Goal: Task Accomplishment & Management: Use online tool/utility

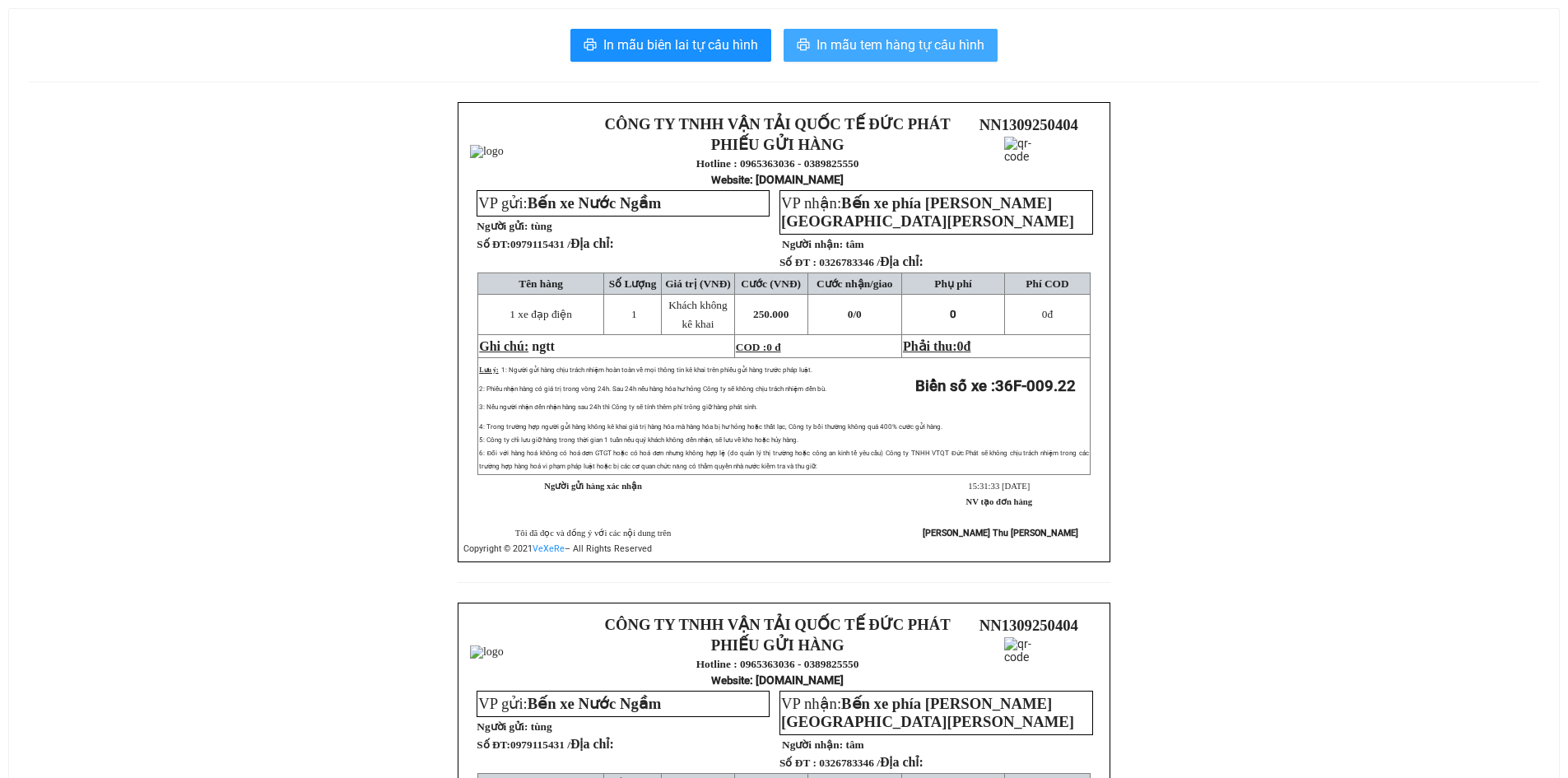
click at [919, 58] on button "In mẫu tem hàng tự cấu hình" at bounding box center [890, 45] width 214 height 32
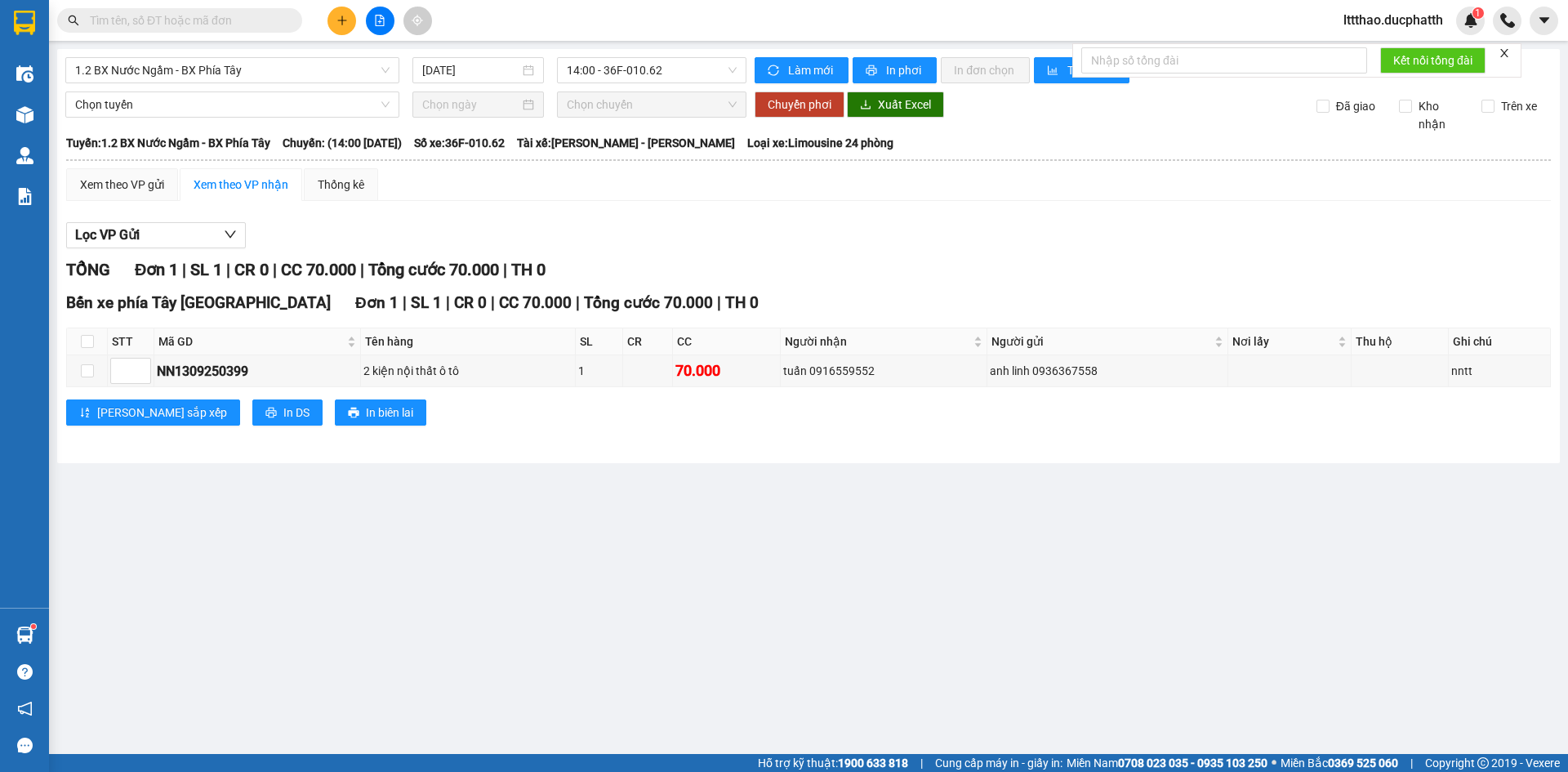
click at [379, 25] on icon "file-add" at bounding box center [380, 20] width 9 height 11
click at [625, 82] on span "14:00 - 36F-010.62" at bounding box center [651, 70] width 169 height 25
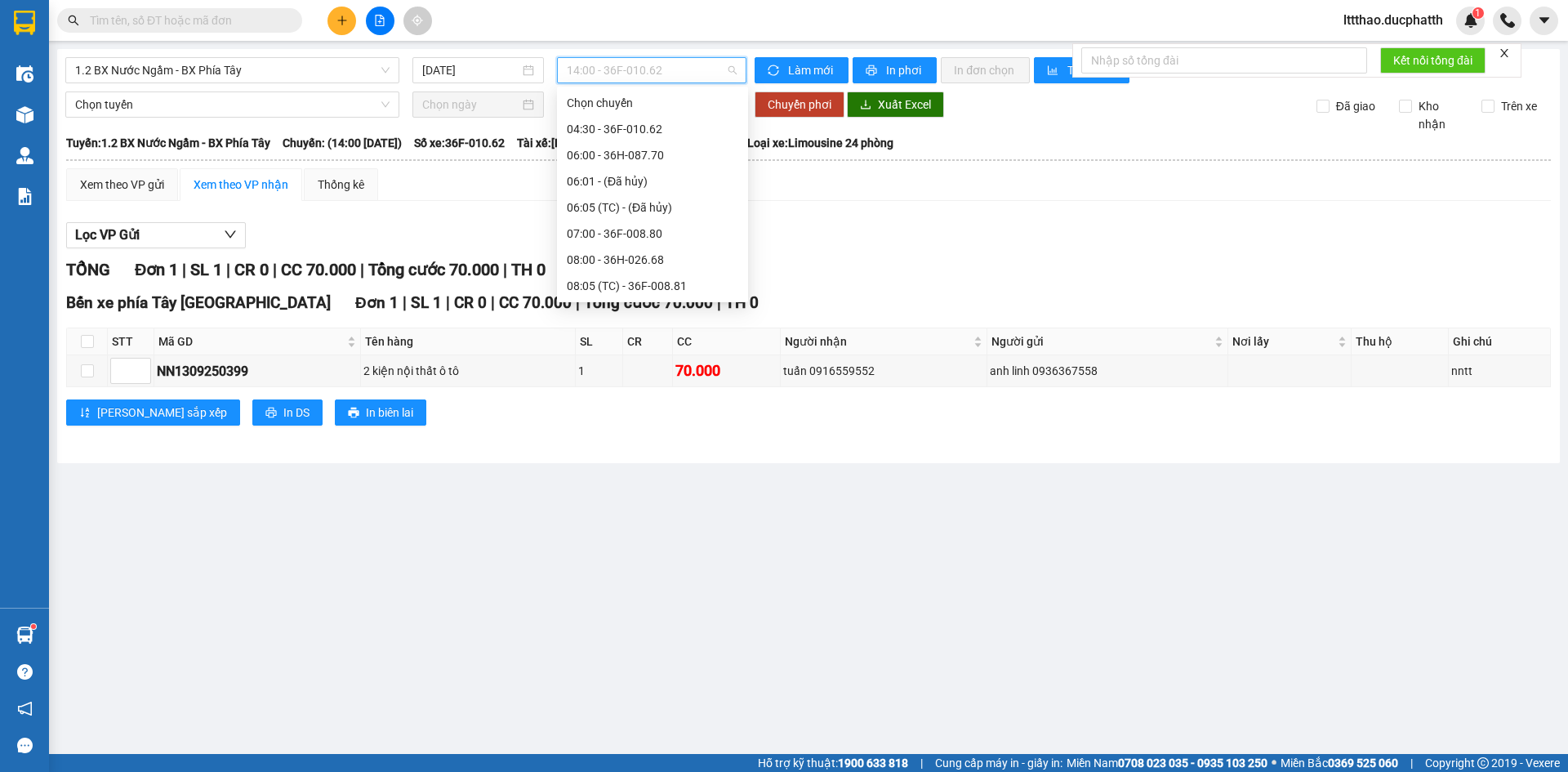
scroll to position [490, 0]
click at [634, 248] on div "16:00 - 36F-008.81" at bounding box center [652, 240] width 171 height 18
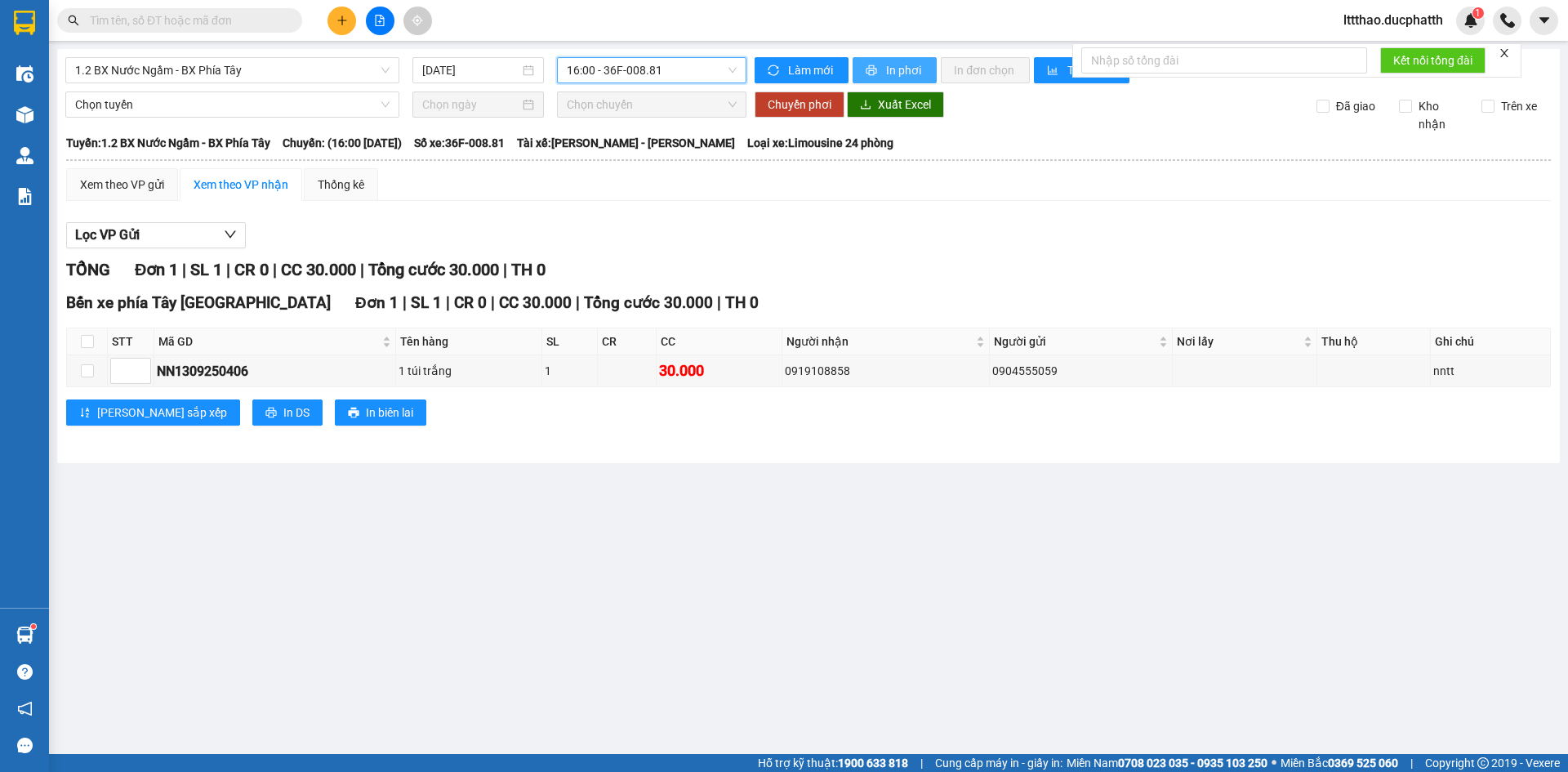
click at [878, 73] on button "In phơi" at bounding box center [894, 70] width 84 height 26
click at [291, 67] on span "1.2 BX Nước Ngầm - BX Phía Tây" at bounding box center [232, 70] width 314 height 25
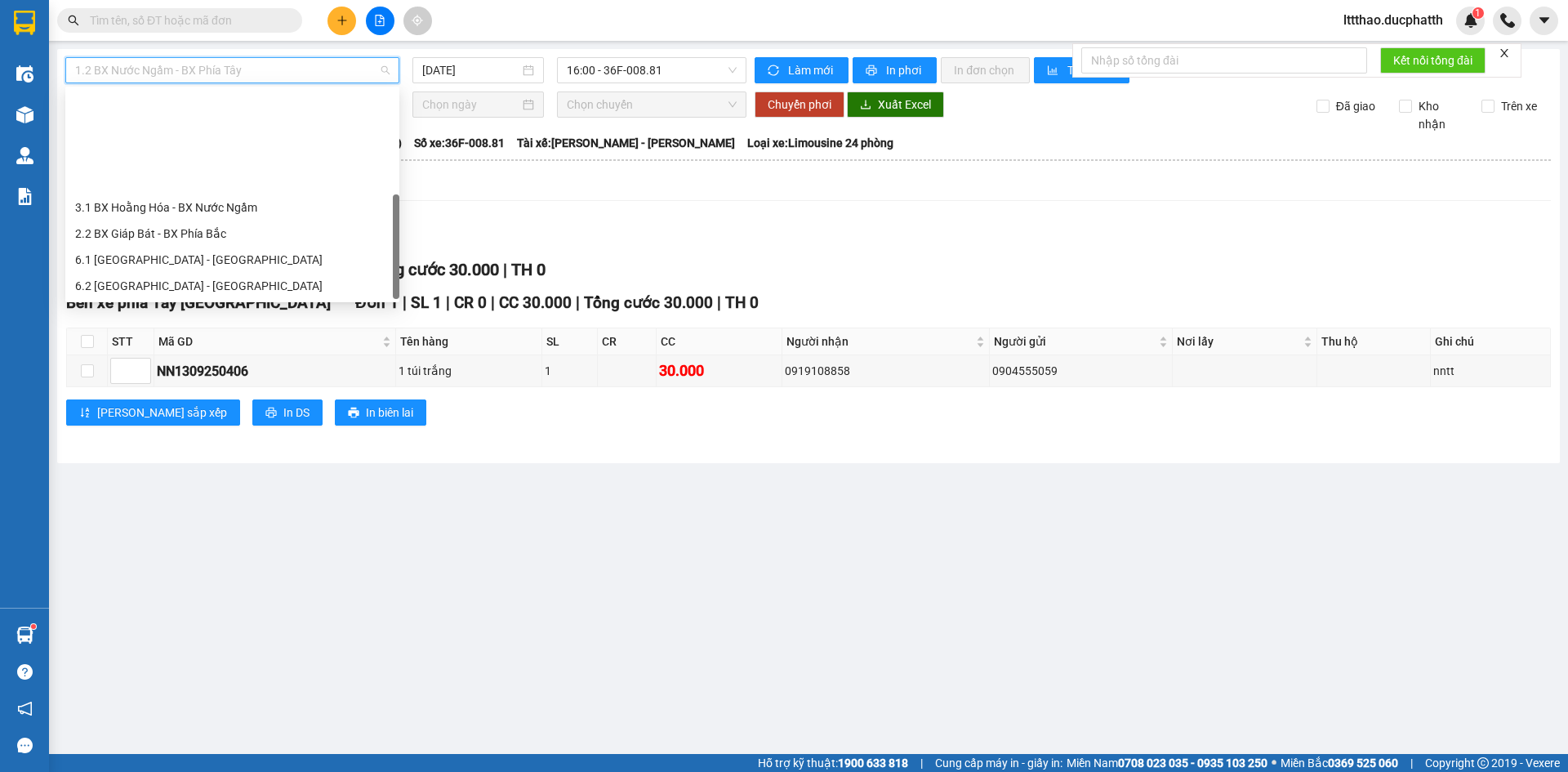
click at [227, 329] on div "3.2 BX Nước Ngầm - BX [GEOGRAPHIC_DATA]" at bounding box center [232, 338] width 314 height 18
type input "[DATE]"
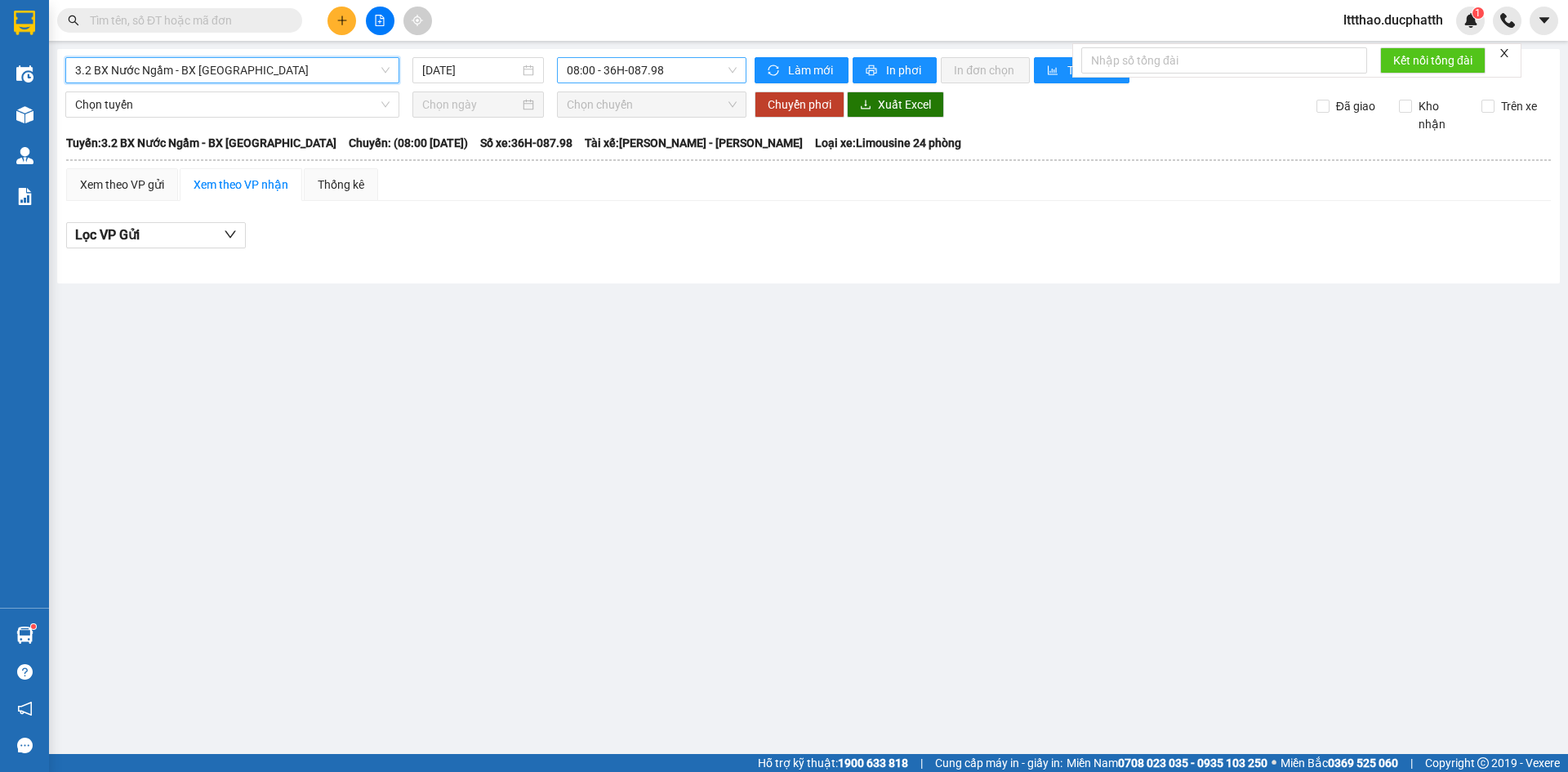
drag, startPoint x: 620, startPoint y: 75, endPoint x: 610, endPoint y: 88, distance: 16.4
click at [619, 76] on span "08:00 - 36H-087.98" at bounding box center [651, 70] width 169 height 25
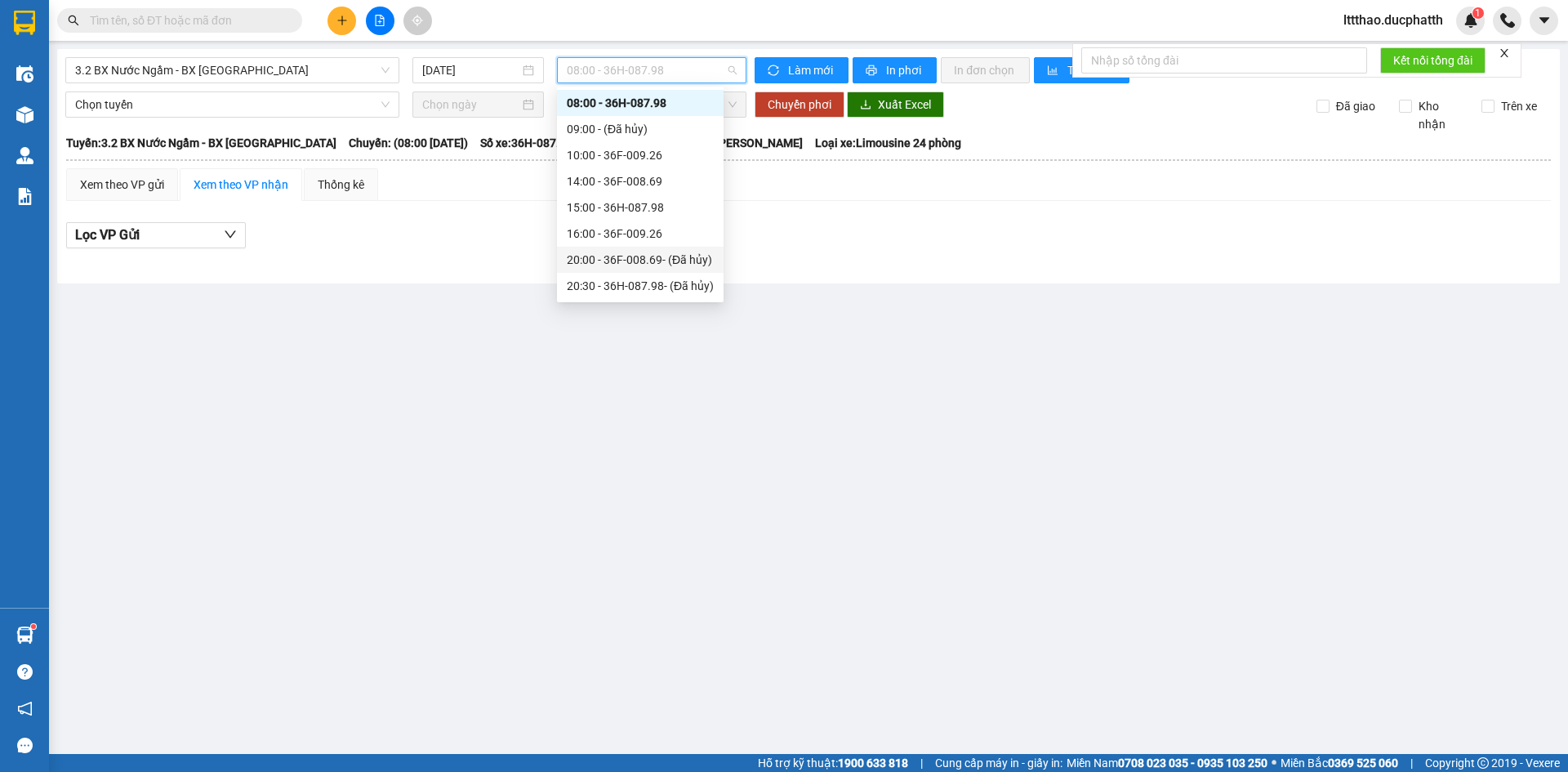
scroll to position [53, 0]
click at [612, 216] on div "16:00 - 36F-009.26" at bounding box center [640, 207] width 167 height 26
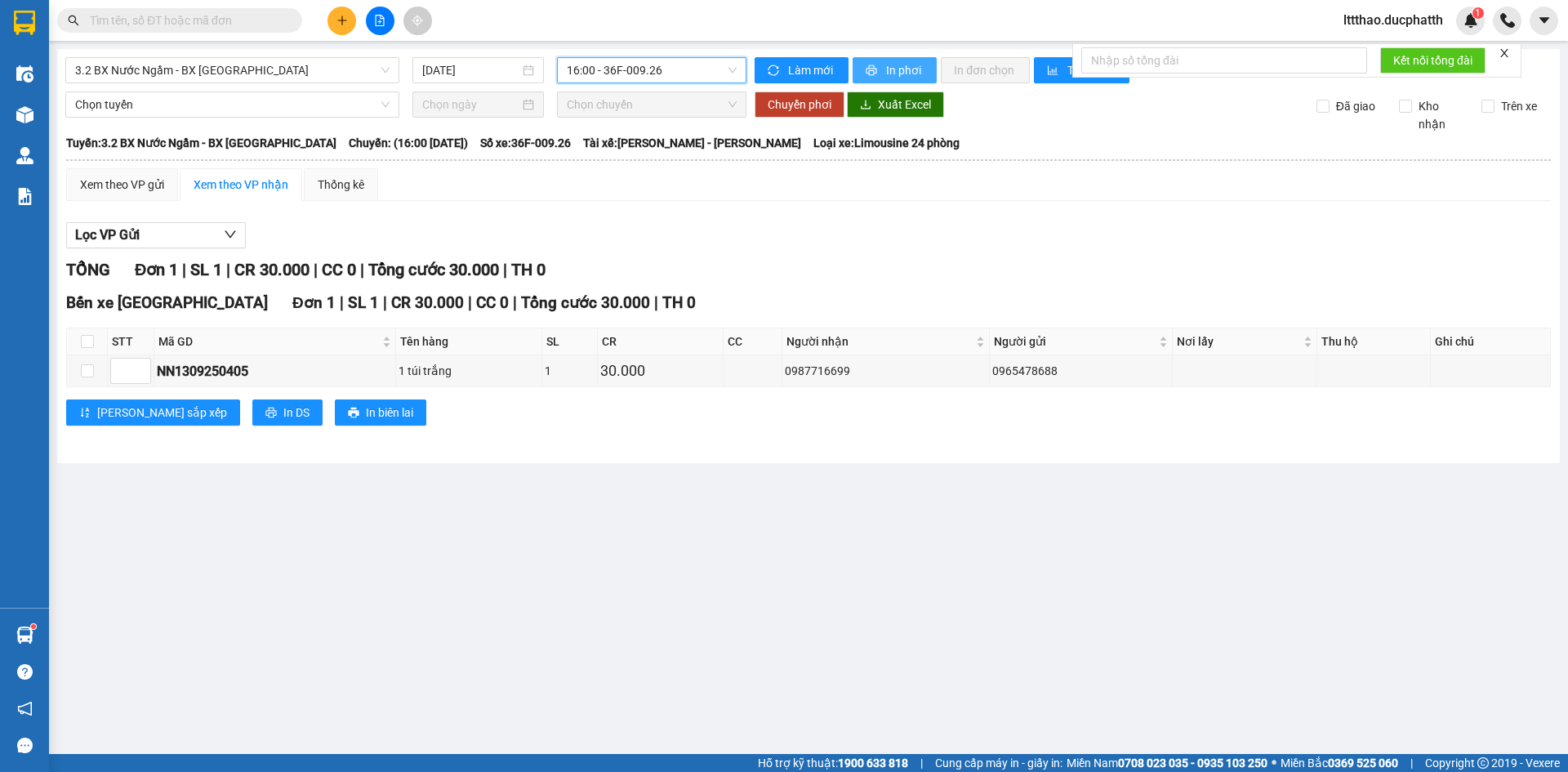
click at [888, 80] on button "In phơi" at bounding box center [894, 70] width 84 height 26
